Goal: Task Accomplishment & Management: Use online tool/utility

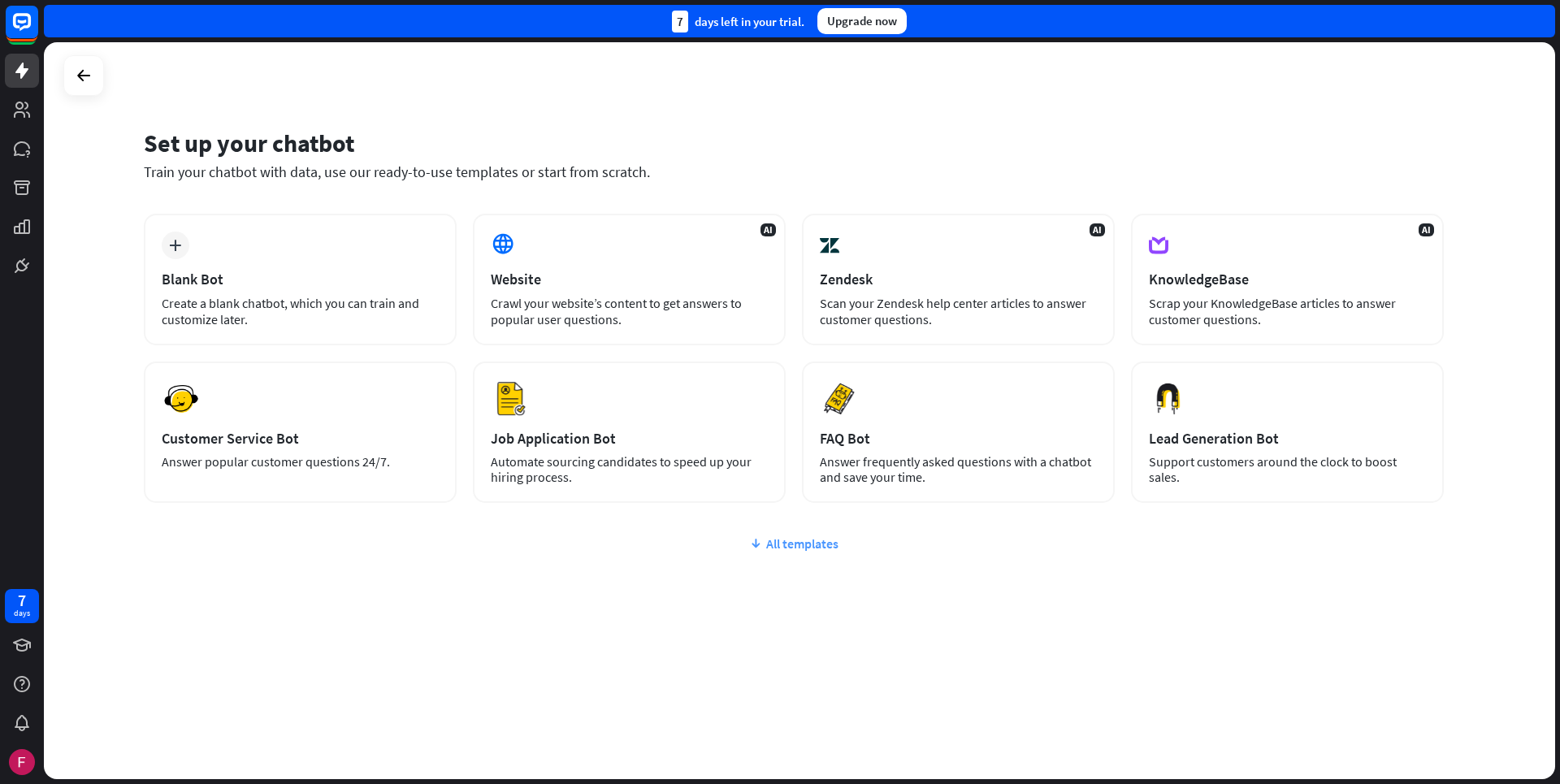
click at [818, 542] on div "All templates" at bounding box center [793, 544] width 1300 height 17
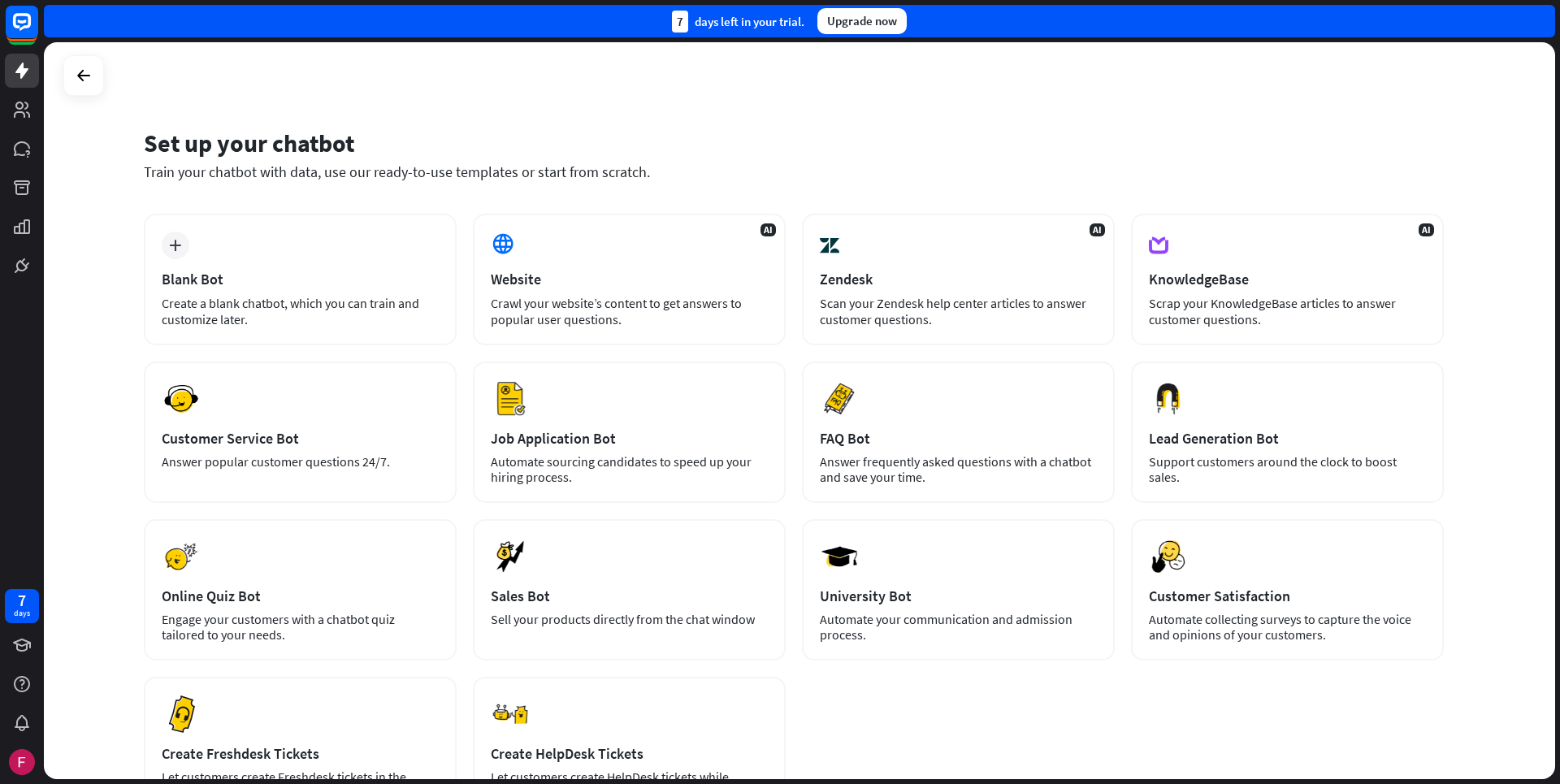
drag, startPoint x: 1559, startPoint y: 331, endPoint x: 1559, endPoint y: 372, distance: 41.0
click at [1559, 372] on div "Set up your chatbot Train your chatbot with data, use our ready-to-use template…" at bounding box center [802, 413] width 1516 height 742
drag, startPoint x: 1559, startPoint y: 372, endPoint x: 1497, endPoint y: 426, distance: 82.2
click at [1497, 426] on div "Set up your chatbot Train your chatbot with data, use our ready-to-use template…" at bounding box center [800, 410] width 1511 height 737
click at [1559, 414] on div "Set up your chatbot Train your chatbot with data, use our ready-to-use template…" at bounding box center [802, 413] width 1516 height 742
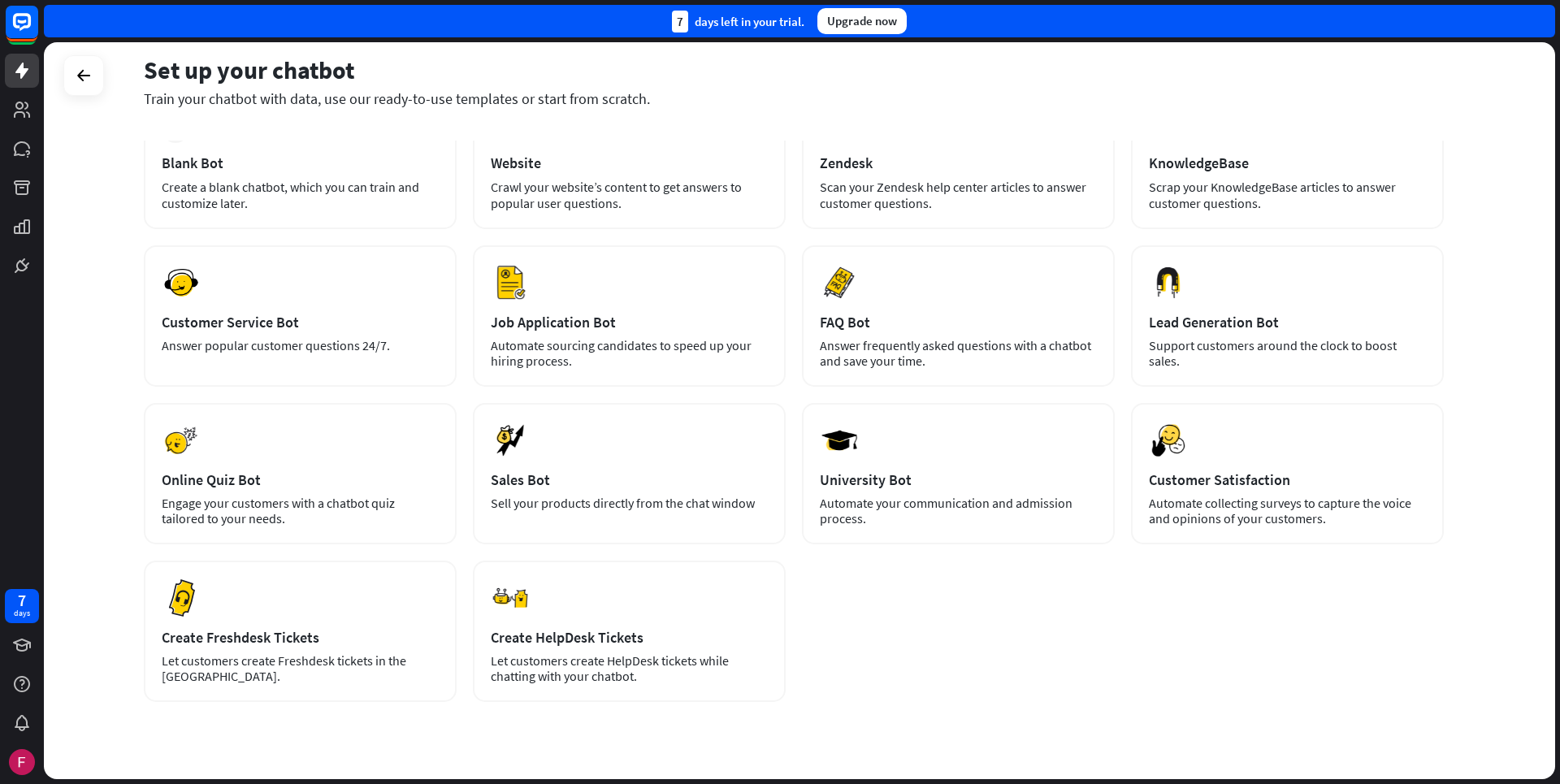
scroll to position [121, 0]
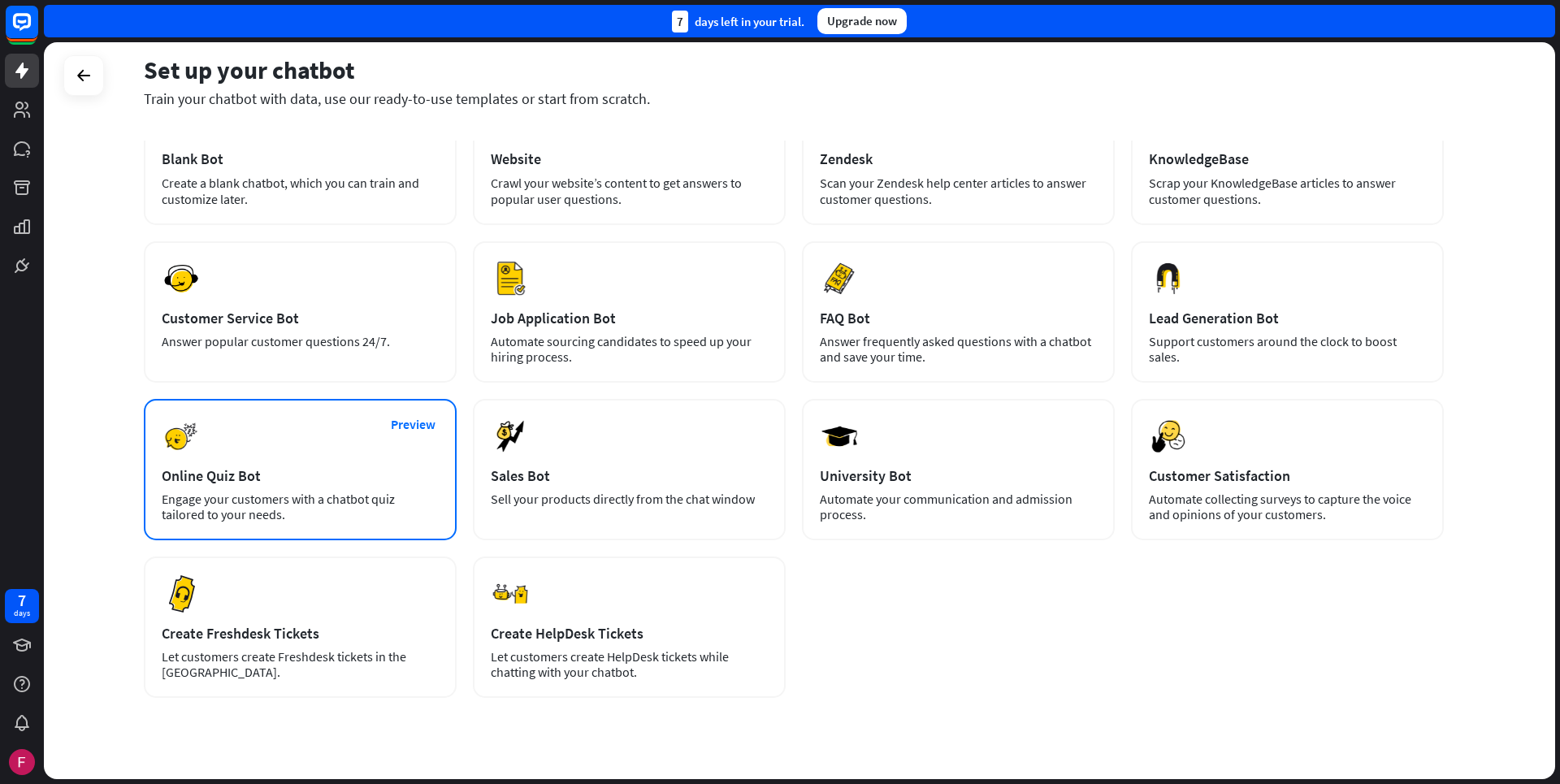
click at [222, 462] on div "Preview Online Quiz Bot Engage your customers with a chatbot quiz tailored to y…" at bounding box center [300, 469] width 313 height 142
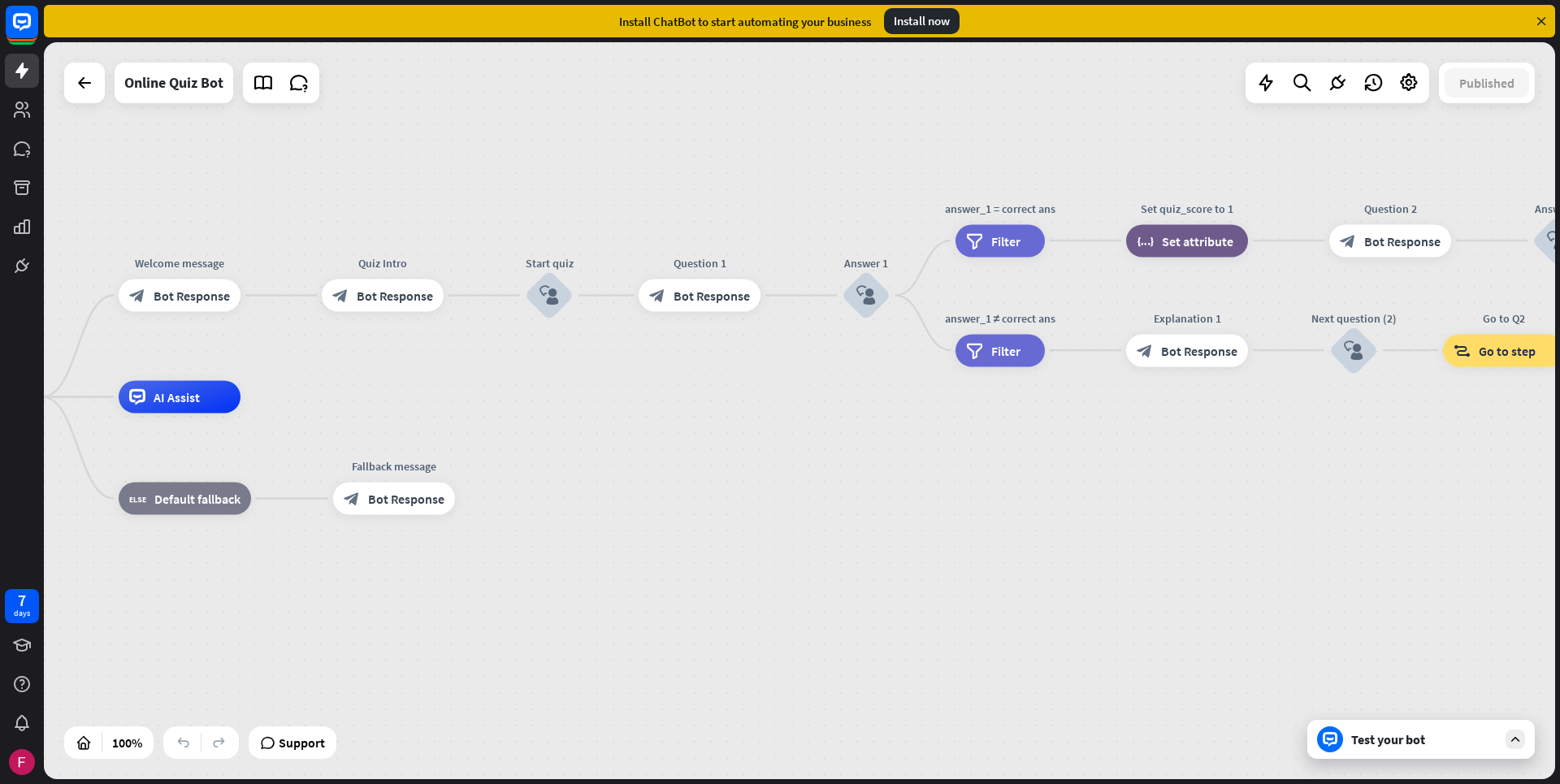
drag, startPoint x: 1006, startPoint y: 633, endPoint x: 576, endPoint y: 619, distance: 430.2
click at [576, 619] on div "home_2 Start point Welcome message block_bot_response Bot Response Quiz Intro b…" at bounding box center [671, 766] width 1511 height 737
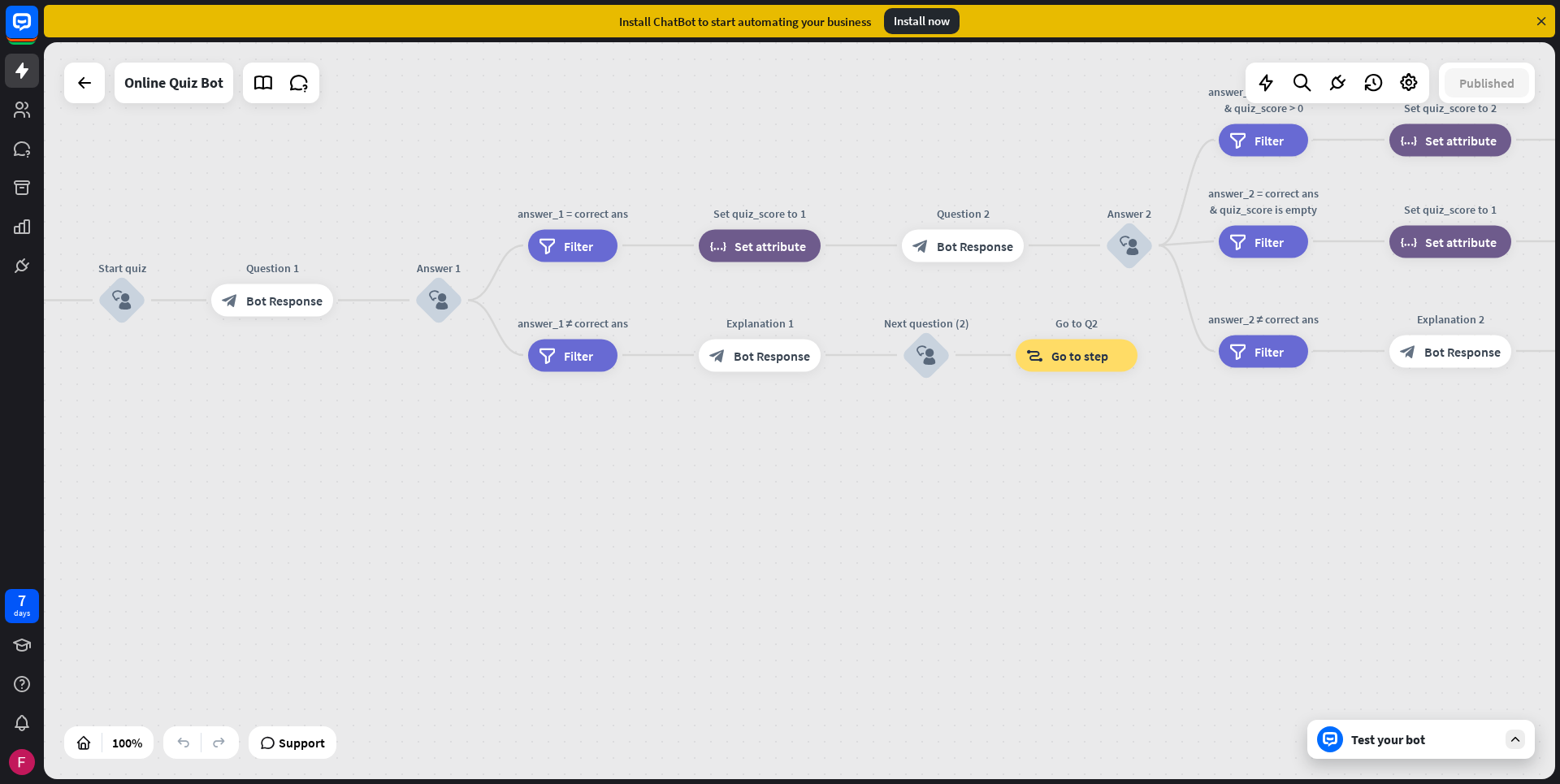
drag, startPoint x: 1235, startPoint y: 482, endPoint x: 809, endPoint y: 490, distance: 426.1
click at [809, 490] on div "home_2 Start point Welcome message block_bot_response Bot Response Quiz Intro b…" at bounding box center [244, 770] width 1511 height 737
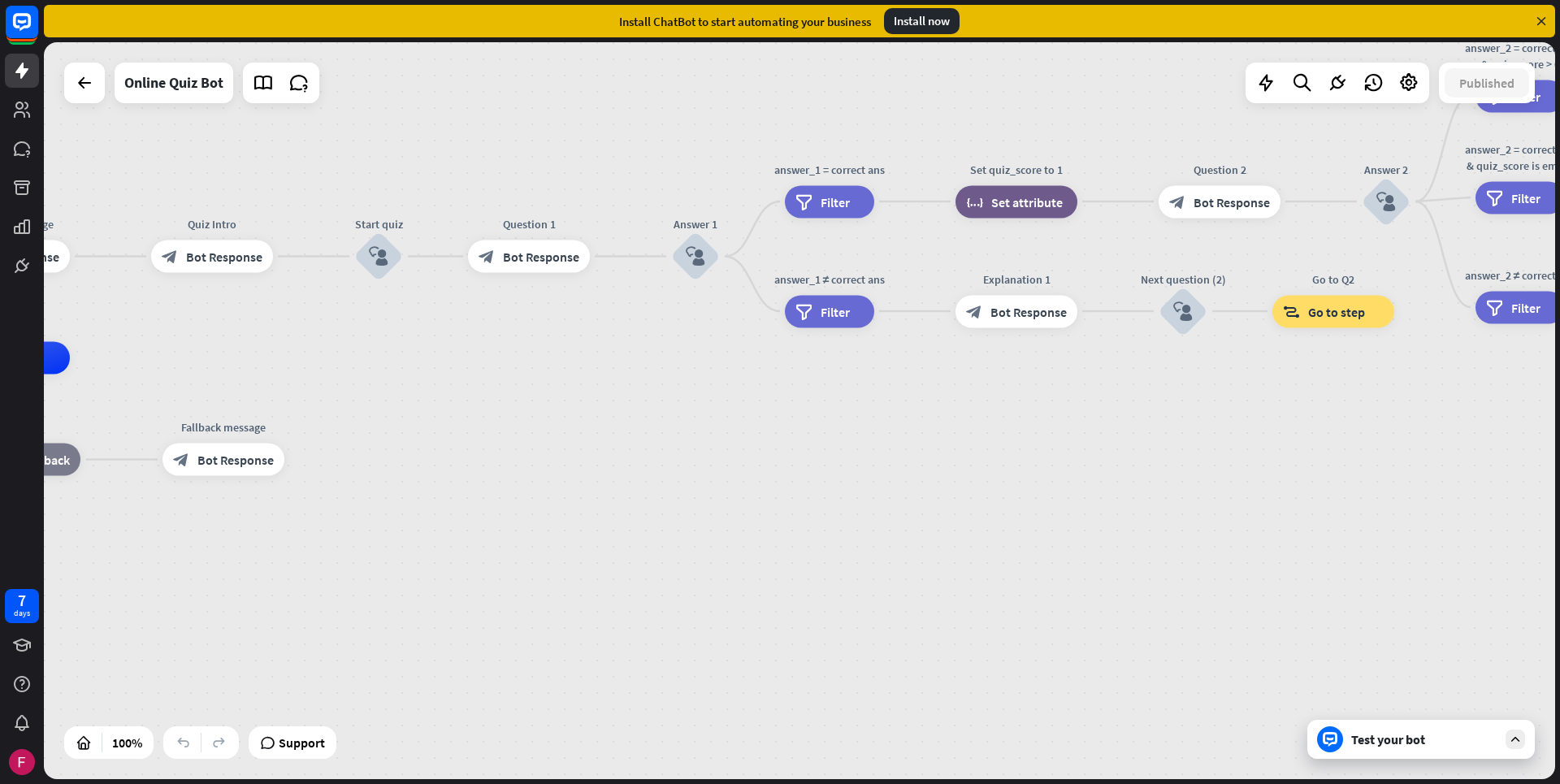
drag, startPoint x: 653, startPoint y: 507, endPoint x: 910, endPoint y: 463, distance: 260.7
click at [910, 463] on div "home_2 Start point Welcome message block_bot_response Bot Response Quiz Intro b…" at bounding box center [501, 726] width 1511 height 737
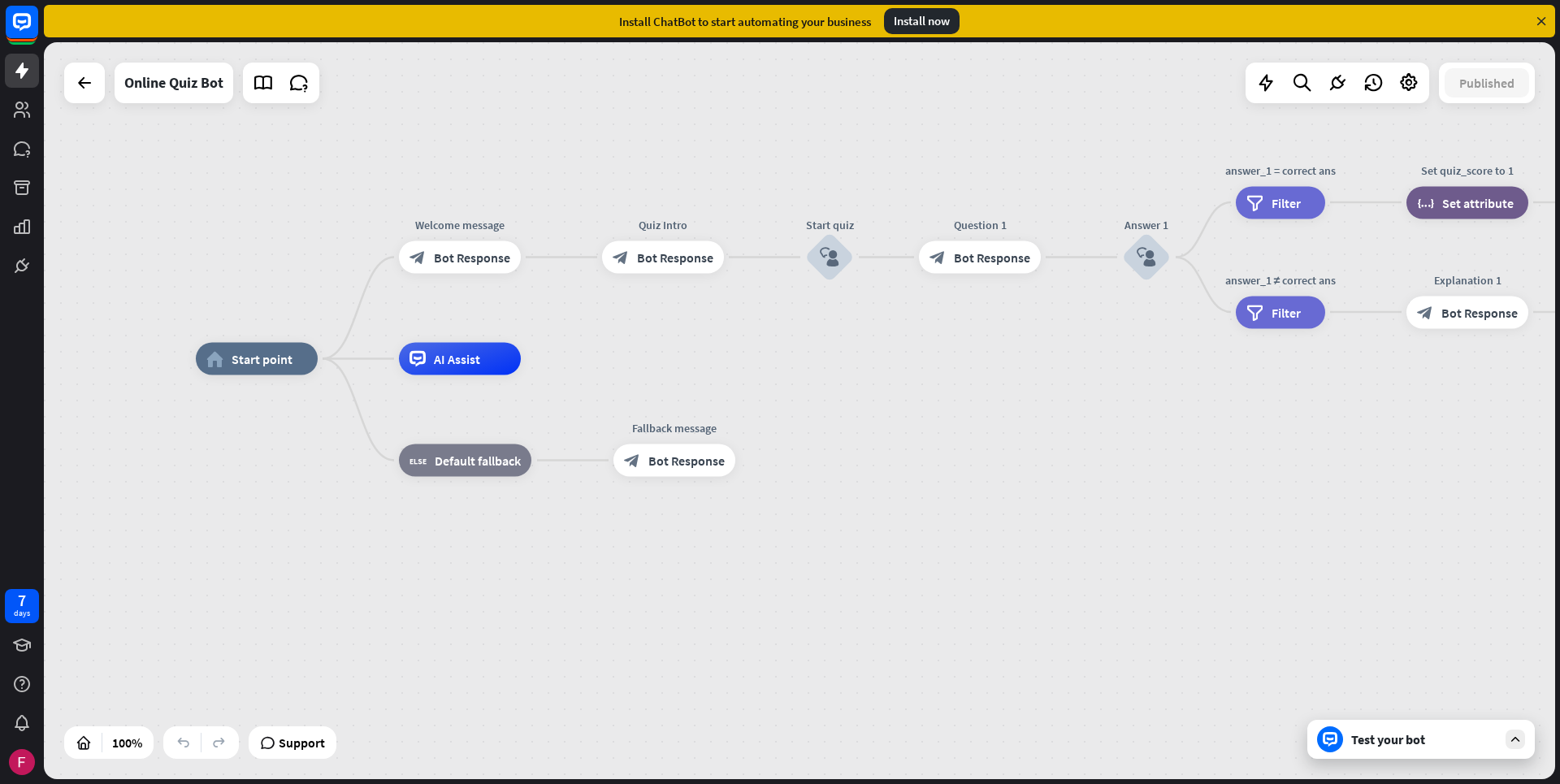
drag, startPoint x: 699, startPoint y: 455, endPoint x: 1150, endPoint y: 455, distance: 451.0
click at [1150, 455] on div "home_2 Start point Welcome message block_bot_response Bot Response Quiz Intro b…" at bounding box center [952, 727] width 1511 height 737
